Goal: Information Seeking & Learning: Check status

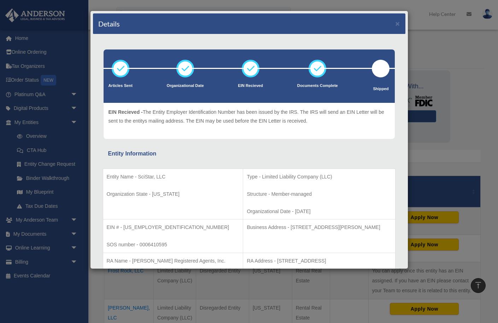
scroll to position [138, 0]
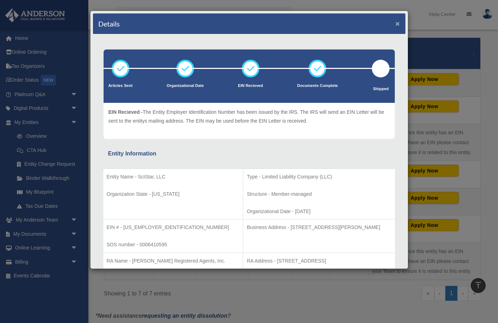
click at [397, 23] on button "×" at bounding box center [397, 23] width 5 height 7
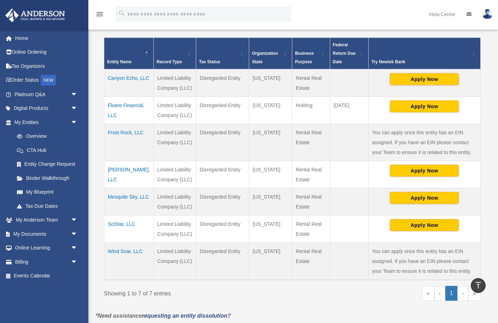
click at [119, 88] on td "Canyon Echo, LLC" at bounding box center [128, 83] width 49 height 28
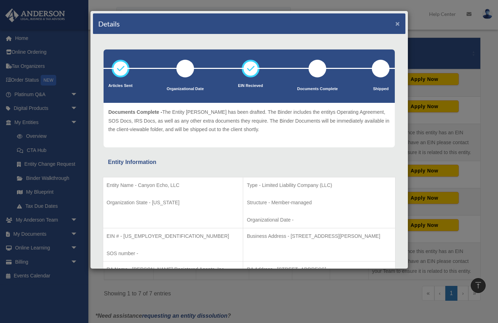
click at [398, 25] on button "×" at bounding box center [397, 23] width 5 height 7
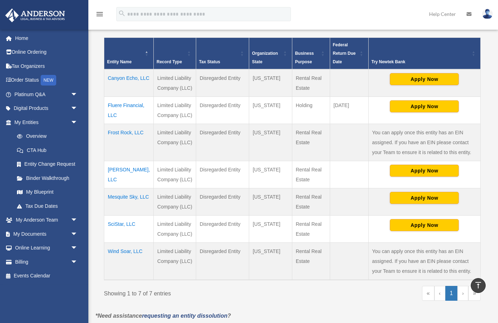
click at [119, 115] on td "Fluere Financial, LLC" at bounding box center [128, 110] width 49 height 27
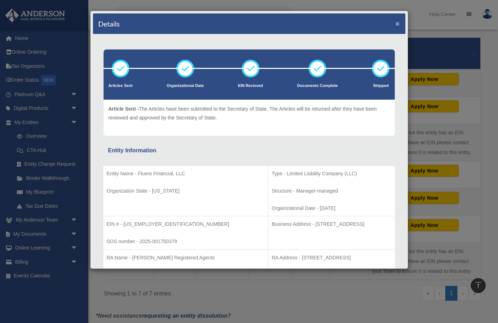
click at [397, 25] on button "×" at bounding box center [397, 23] width 5 height 7
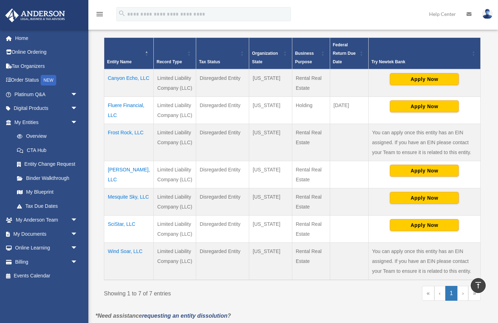
click at [123, 143] on td "Frost Rock, LLC" at bounding box center [128, 142] width 49 height 37
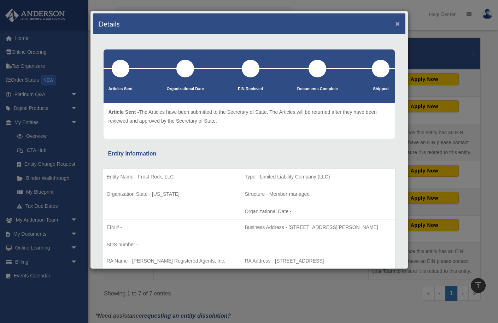
click at [398, 25] on button "×" at bounding box center [397, 23] width 5 height 7
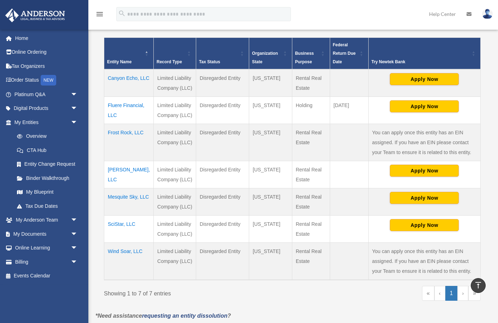
click at [125, 179] on td "[PERSON_NAME], LLC" at bounding box center [128, 174] width 49 height 27
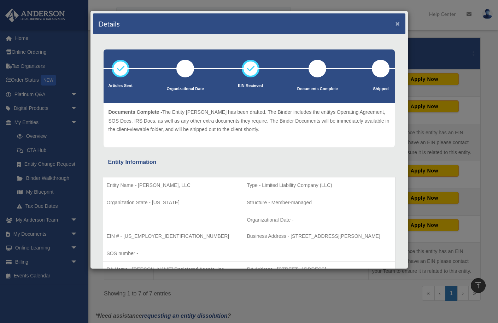
click at [398, 24] on button "×" at bounding box center [397, 23] width 5 height 7
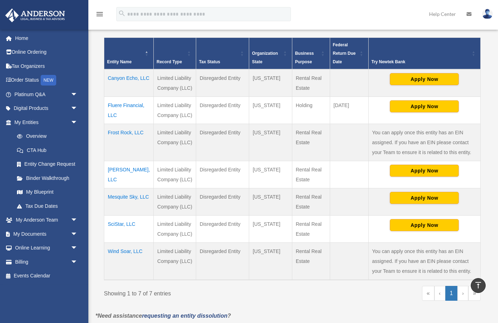
click at [121, 206] on td "Mesquite Sky, LLC" at bounding box center [128, 201] width 49 height 27
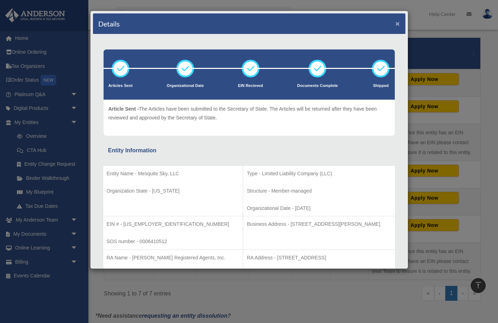
click at [398, 26] on button "×" at bounding box center [397, 23] width 5 height 7
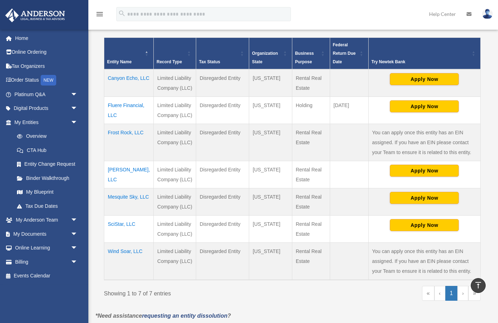
click at [120, 234] on td "SciStar, LLC" at bounding box center [128, 229] width 49 height 27
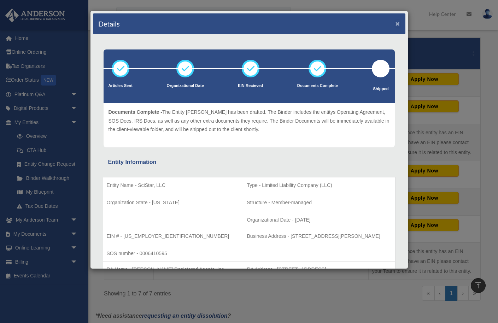
click at [399, 23] on button "×" at bounding box center [397, 23] width 5 height 7
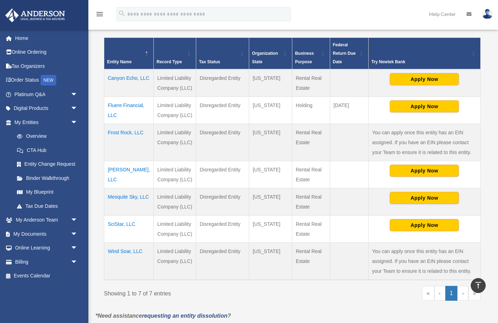
click at [123, 262] on td "Wind Soar, LLC" at bounding box center [128, 261] width 49 height 37
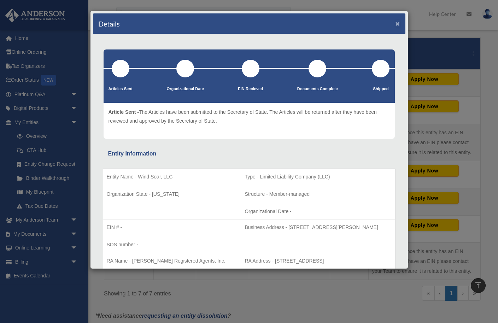
click at [398, 23] on button "×" at bounding box center [397, 23] width 5 height 7
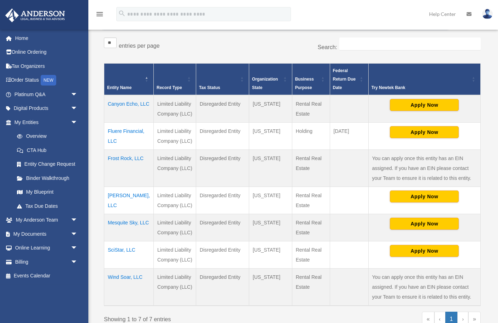
scroll to position [118, 0]
